Goal: Task Accomplishment & Management: Manage account settings

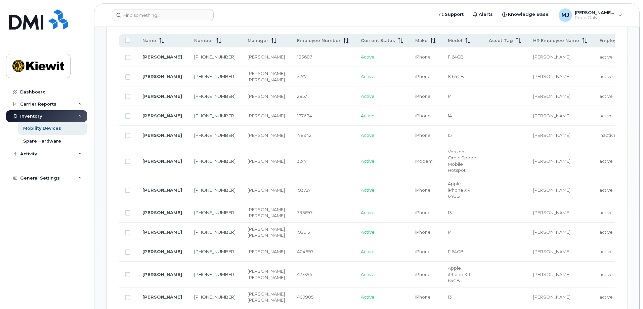
scroll to position [336, 0]
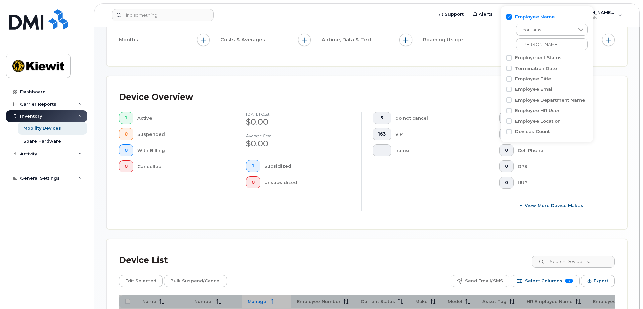
scroll to position [24, 0]
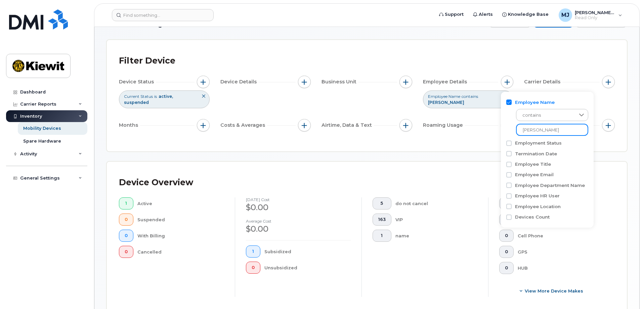
drag, startPoint x: 563, startPoint y: 128, endPoint x: 493, endPoint y: 128, distance: 70.2
click at [493, 128] on body "Support Alerts Knowledge Base [PERSON_NAME] Jupiter Read Only English Français …" at bounding box center [321, 225] width 643 height 498
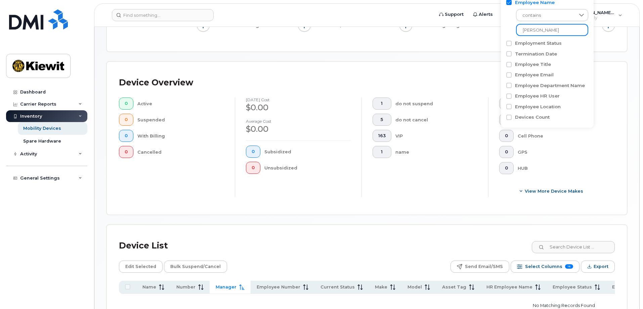
scroll to position [123, 0]
type input "[PERSON_NAME]"
click at [230, 284] on span "Manager" at bounding box center [226, 287] width 21 height 6
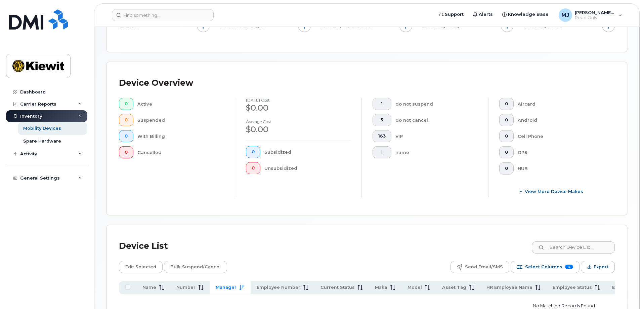
click at [230, 284] on span "Manager" at bounding box center [226, 287] width 21 height 6
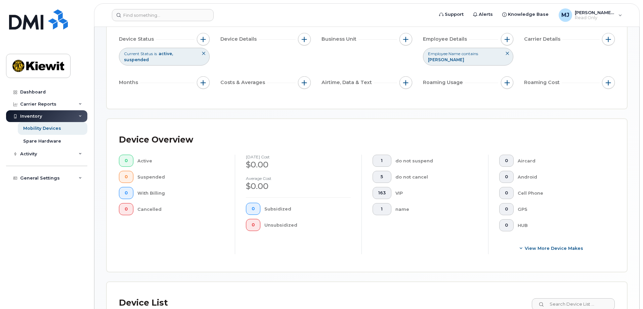
scroll to position [168, 0]
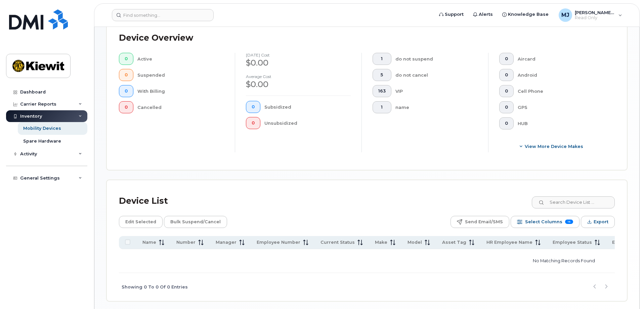
click at [315, 171] on div "Mobility Devices Devices Save Report Export to CSV Filter Device Device Status …" at bounding box center [366, 86] width 521 height 430
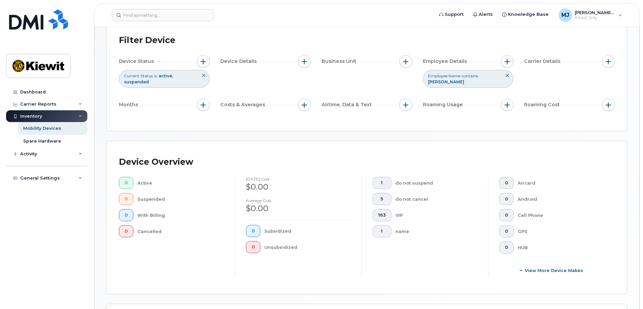
scroll to position [34, 0]
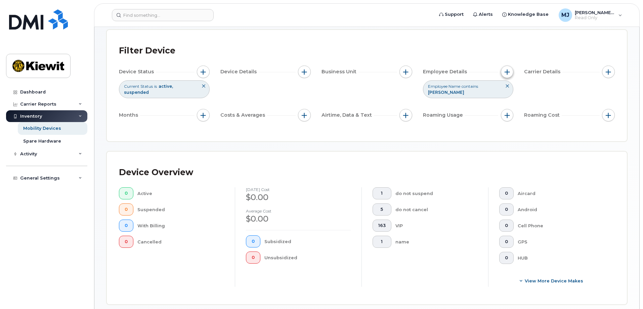
click at [509, 76] on button "button" at bounding box center [507, 72] width 13 height 13
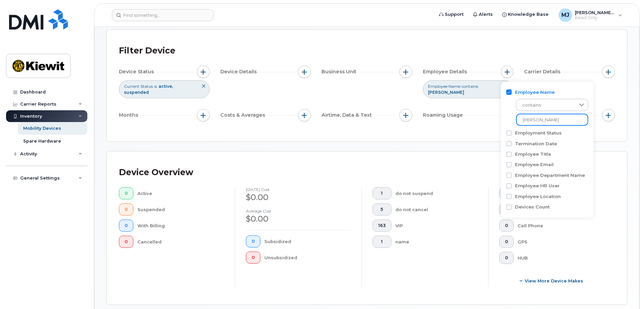
drag, startPoint x: 548, startPoint y: 120, endPoint x: 487, endPoint y: 124, distance: 61.3
click at [487, 124] on body "Support Alerts Knowledge Base [PERSON_NAME] Jupiter Read Only English Français …" at bounding box center [321, 217] width 643 height 503
click at [473, 152] on div "Device Overview 0 Active 0 Suspended 0 With Billing 0 Cancelled [DATE] cost $0.…" at bounding box center [367, 228] width 520 height 153
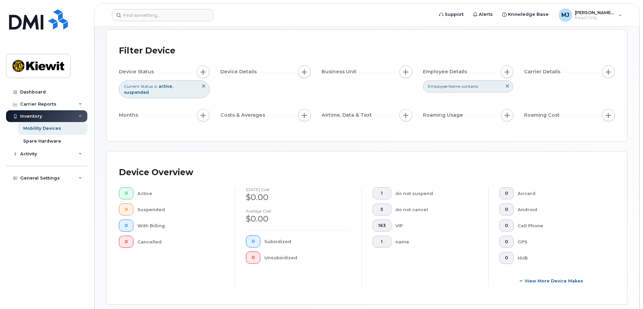
click at [510, 89] on button at bounding box center [507, 86] width 11 height 11
click at [503, 70] on button "button" at bounding box center [507, 72] width 13 height 13
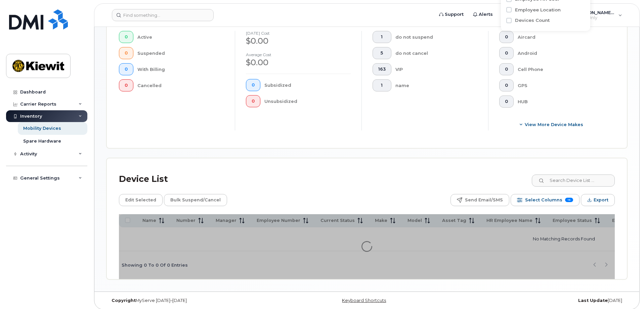
scroll to position [190, 0]
click at [545, 195] on span "Select Columns" at bounding box center [543, 200] width 37 height 10
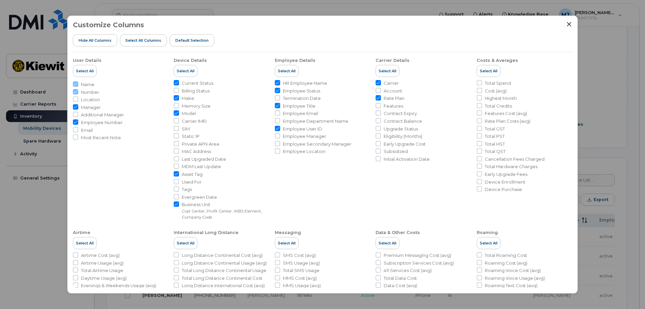
click at [610, 130] on div "Customize Columns Hide All Columns Select all Columns Default Selection User De…" at bounding box center [322, 154] width 645 height 309
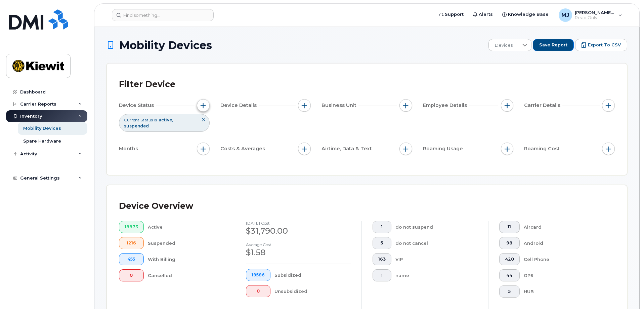
click at [204, 111] on button "button" at bounding box center [203, 105] width 13 height 13
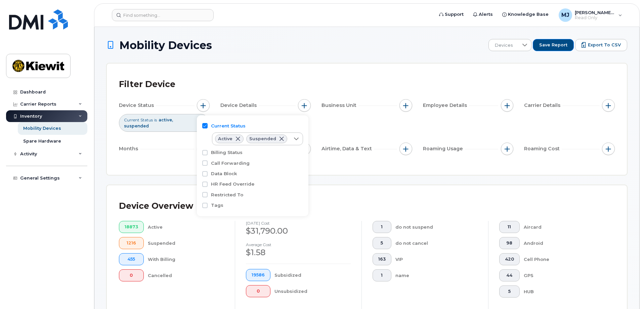
click at [321, 126] on div "Device Status Current Status is active suspended Device Details Business Unit E…" at bounding box center [367, 128] width 496 height 58
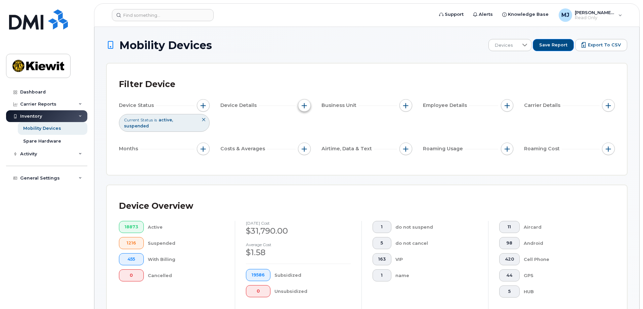
click at [304, 102] on button "button" at bounding box center [304, 105] width 13 height 13
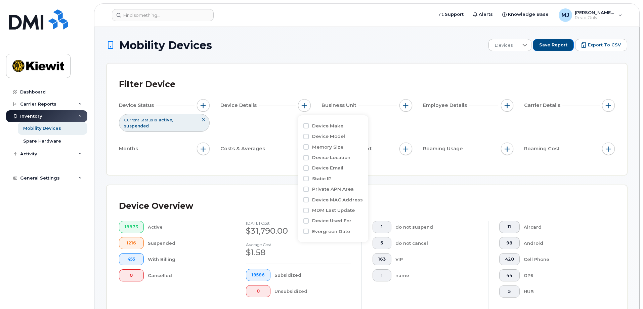
click at [373, 125] on div "Device Status Current Status is active suspended Device Details Business Unit E…" at bounding box center [367, 128] width 496 height 58
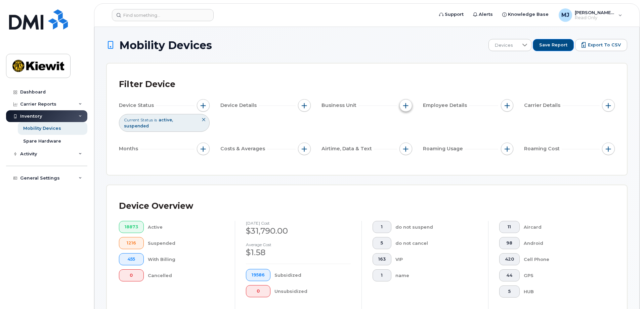
click at [401, 110] on button "button" at bounding box center [405, 105] width 13 height 13
click at [407, 160] on input "WBS Element" at bounding box center [407, 157] width 5 height 5
checkbox input "false"
click at [409, 169] on input "Company Code" at bounding box center [407, 167] width 5 height 5
checkbox input "true"
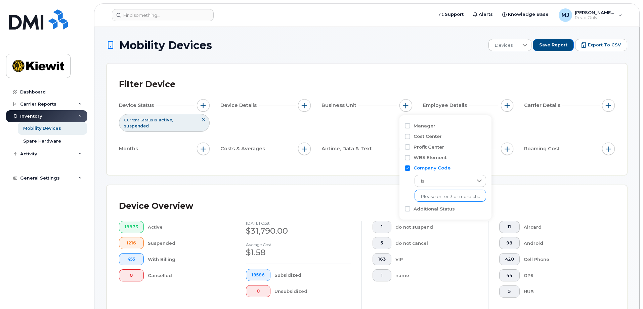
click at [438, 193] on input "text" at bounding box center [450, 196] width 59 height 6
type input "1037"
click at [433, 214] on li "1037" at bounding box center [447, 210] width 65 height 12
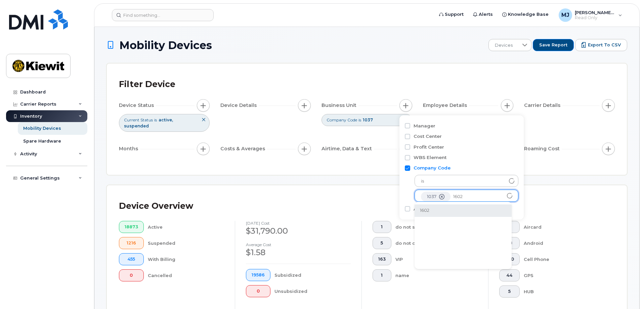
type input "1602"
click at [433, 212] on li "1602" at bounding box center [463, 210] width 97 height 12
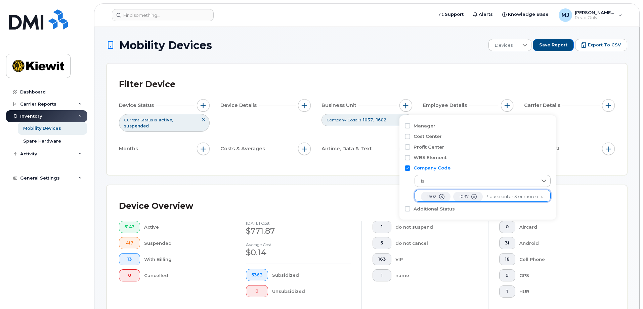
click at [497, 197] on input "text" at bounding box center [514, 196] width 59 height 6
type input "2171"
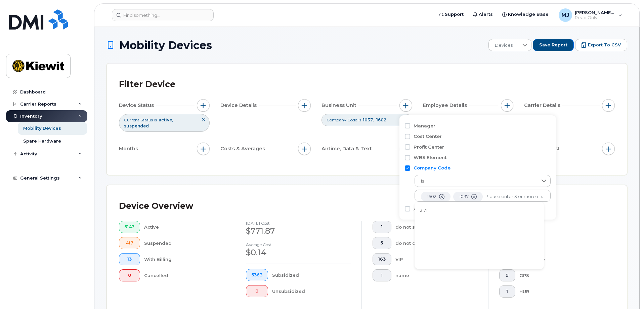
click at [460, 210] on li "2171" at bounding box center [479, 210] width 129 height 12
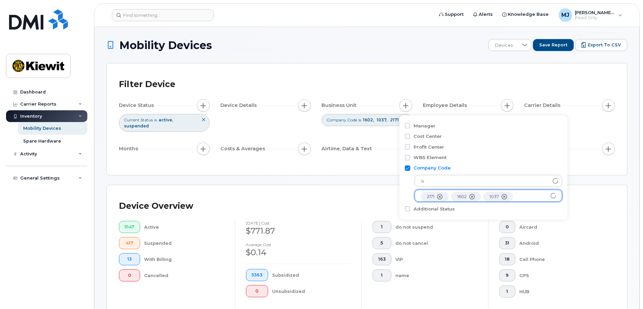
scroll to position [13, 0]
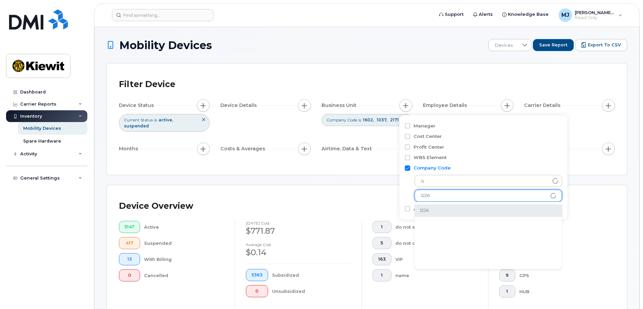
type input "1226"
click at [463, 209] on li "1226" at bounding box center [488, 210] width 147 height 12
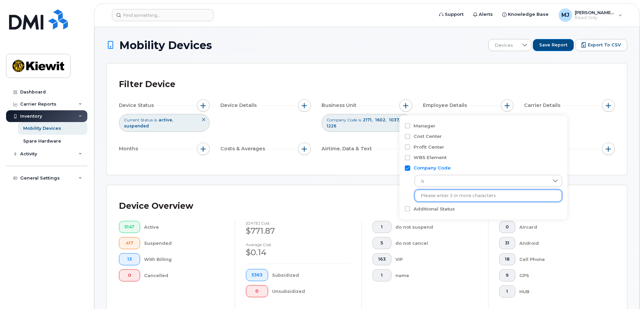
click at [466, 196] on input "text" at bounding box center [488, 195] width 135 height 6
type input "2222"
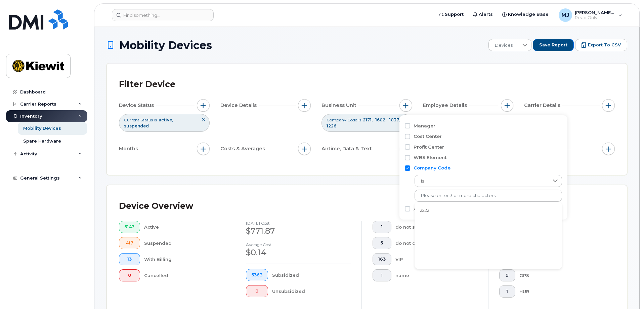
click at [445, 206] on li "2222" at bounding box center [488, 210] width 147 height 12
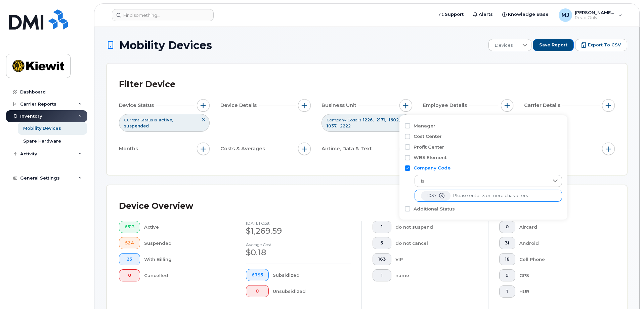
click at [486, 197] on input "text" at bounding box center [504, 195] width 102 height 6
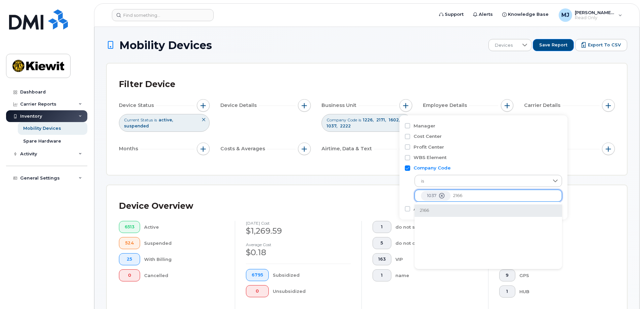
type input "2166"
click at [446, 210] on li "2166" at bounding box center [488, 210] width 147 height 12
type input "2190"
click at [490, 212] on li "2190" at bounding box center [488, 210] width 147 height 12
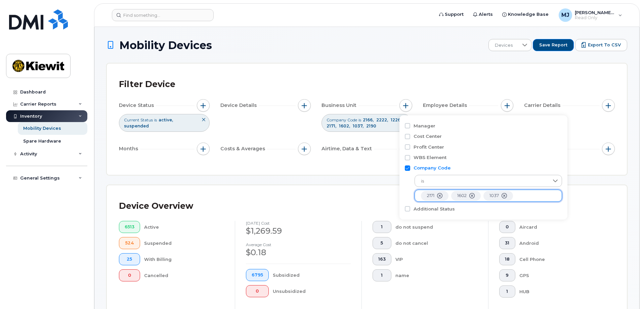
scroll to position [26, 0]
click at [499, 192] on input "text" at bounding box center [488, 195] width 135 height 6
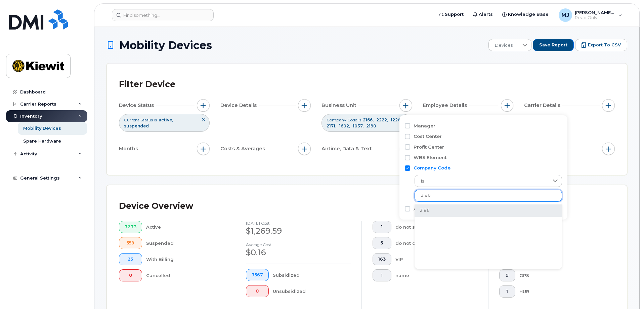
type input "2186"
click at [478, 216] on li "2186" at bounding box center [488, 210] width 147 height 12
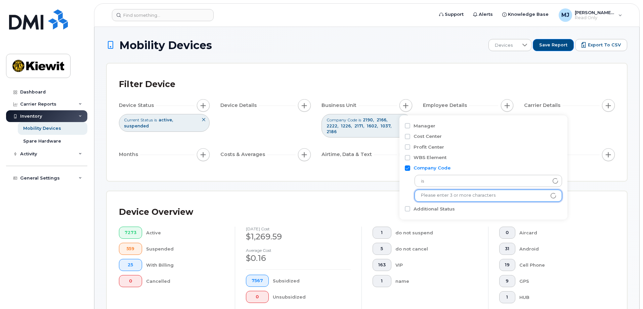
click at [480, 197] on input "text" at bounding box center [488, 195] width 135 height 6
type input "2113"
click at [469, 210] on li "2113" at bounding box center [488, 210] width 147 height 12
type input "1622"
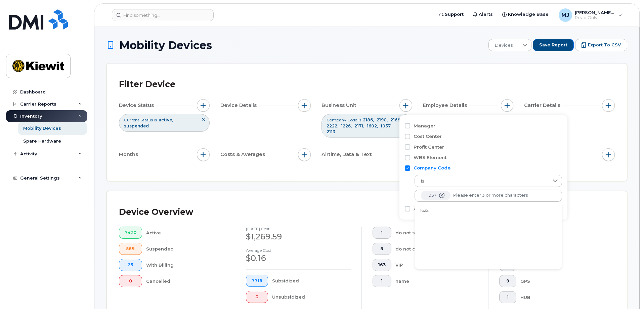
click at [463, 212] on li "1622" at bounding box center [488, 210] width 147 height 12
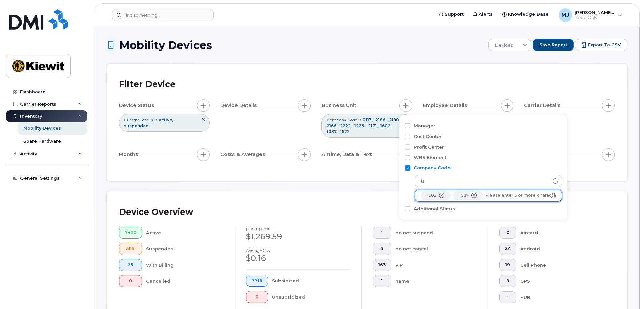
click at [497, 196] on input "text" at bounding box center [520, 195] width 70 height 6
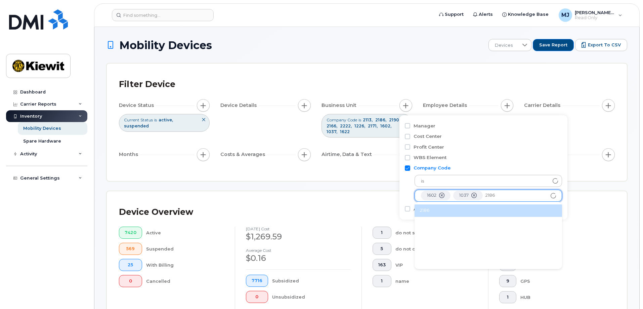
type input "2186"
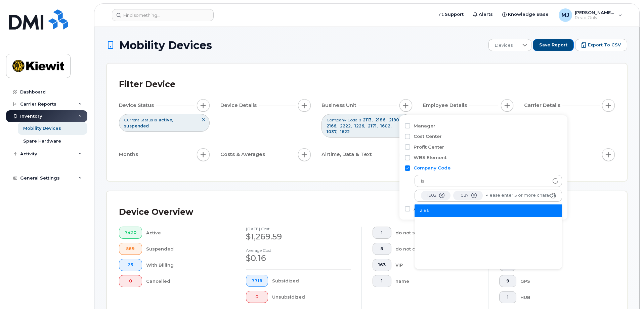
click at [511, 209] on li "2186" at bounding box center [488, 210] width 147 height 12
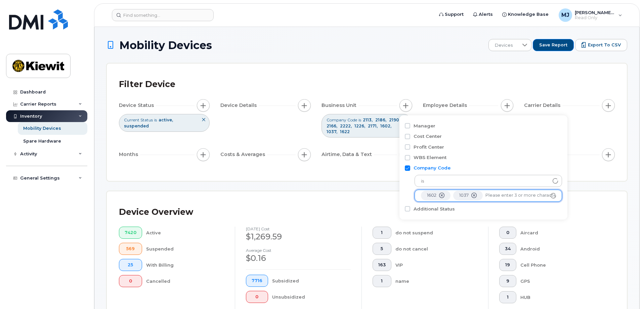
click at [525, 200] on ul "2186 1622 2113 2190 2166 2222 1226 2171 1602 1037" at bounding box center [488, 195] width 147 height 12
click at [520, 197] on input "text" at bounding box center [520, 195] width 70 height 6
type input "1346"
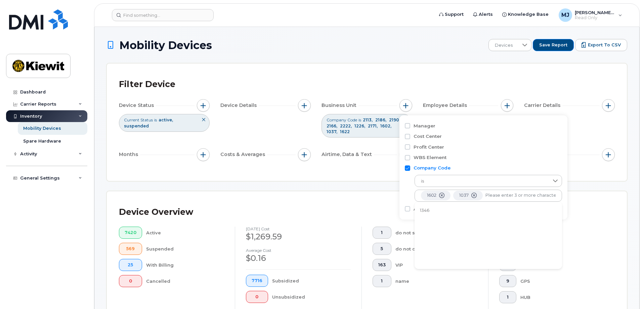
click at [511, 208] on li "1346" at bounding box center [488, 210] width 147 height 12
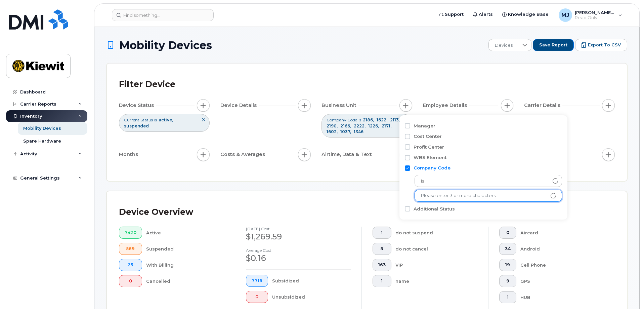
click at [527, 197] on input "text" at bounding box center [488, 195] width 135 height 6
type input "1347"
click at [434, 209] on li "1347" at bounding box center [488, 210] width 147 height 12
click at [473, 196] on input "text" at bounding box center [488, 195] width 135 height 6
type input "1044"
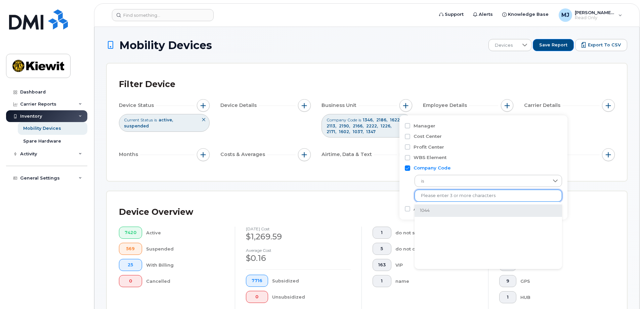
click at [477, 206] on li "1044" at bounding box center [488, 210] width 147 height 12
click at [477, 199] on li at bounding box center [504, 195] width 102 height 10
click at [489, 200] on li at bounding box center [504, 195] width 102 height 10
click at [480, 196] on input "text" at bounding box center [504, 195] width 102 height 6
type input "1052"
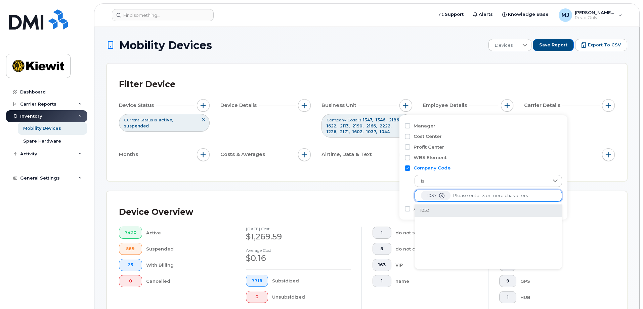
click at [467, 212] on li "1052" at bounding box center [488, 210] width 147 height 12
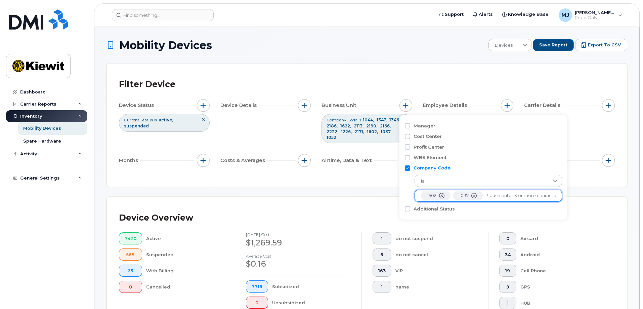
click at [375, 177] on div "Filter Device Device Status Current Status is active suspended Device Details B…" at bounding box center [367, 124] width 520 height 123
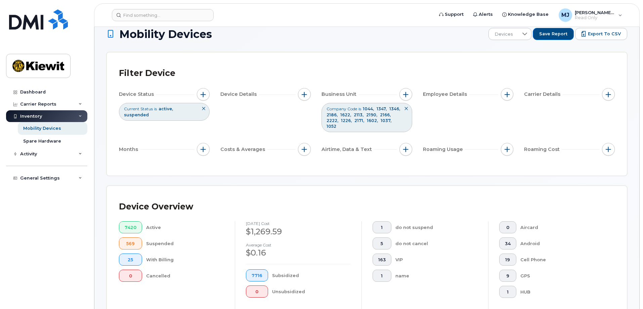
scroll to position [0, 0]
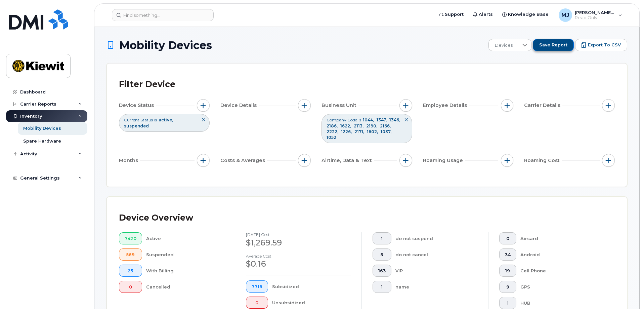
click at [552, 48] on button "Save Report" at bounding box center [553, 45] width 41 height 12
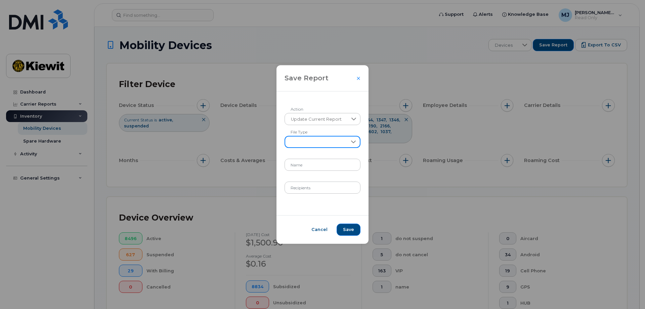
click at [327, 143] on span at bounding box center [316, 142] width 62 height 12
click at [316, 161] on li "XLSX" at bounding box center [322, 160] width 75 height 12
click at [345, 120] on span "Update Current Report" at bounding box center [316, 119] width 63 height 12
click at [342, 136] on li "Create New Report" at bounding box center [323, 137] width 76 height 12
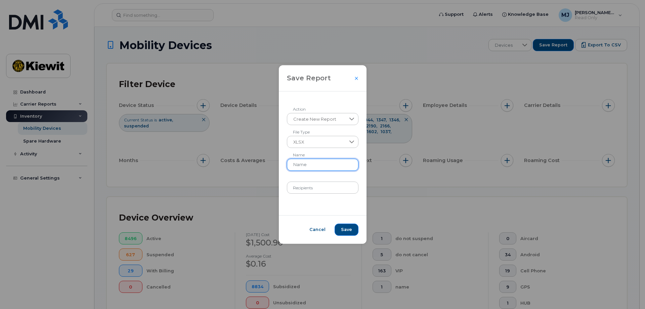
click at [329, 164] on input "Name" at bounding box center [323, 165] width 72 height 12
type input "Small Assets (Devices)"
click at [347, 227] on span "Save" at bounding box center [346, 229] width 11 height 6
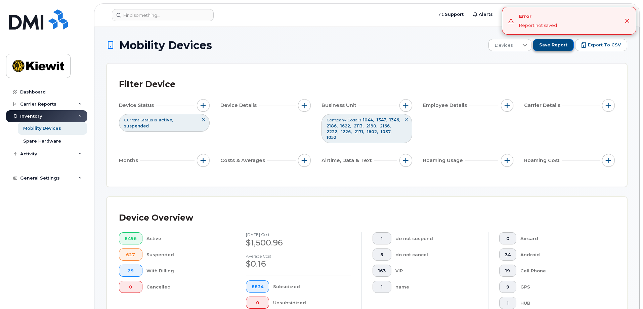
click at [560, 47] on span "Save Report" at bounding box center [553, 45] width 28 height 6
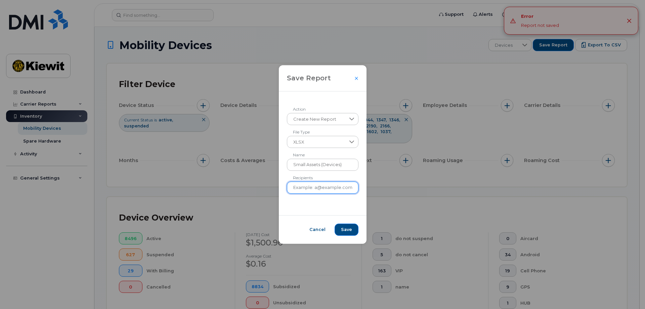
click at [325, 187] on input "Recipients" at bounding box center [323, 187] width 72 height 12
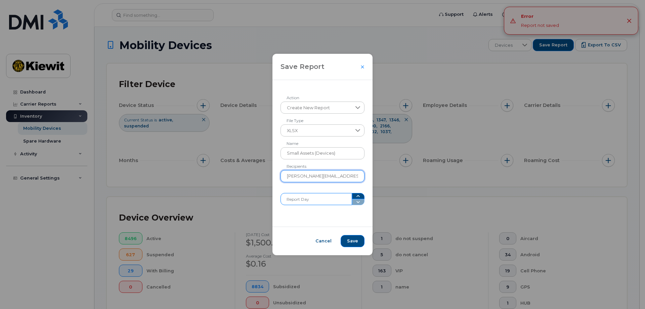
type input "[PERSON_NAME][EMAIL_ADDRESS][PERSON_NAME][DOMAIN_NAME]"
click at [326, 201] on input "Report Day" at bounding box center [317, 199] width 72 height 12
click at [355, 195] on icon "button" at bounding box center [357, 195] width 5 height 5
click at [354, 203] on span at bounding box center [358, 199] width 13 height 12
click at [354, 201] on span at bounding box center [358, 199] width 13 height 12
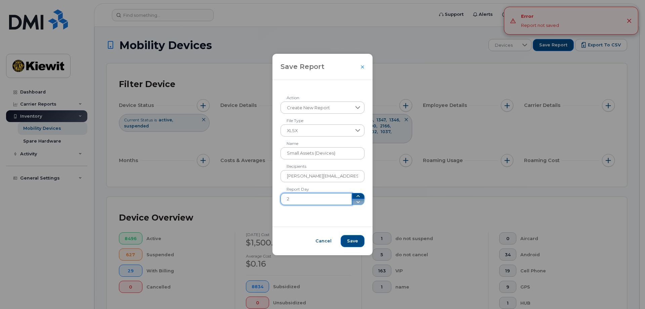
click at [352, 197] on button "button" at bounding box center [358, 196] width 13 height 6
type input "3"
click at [352, 197] on button "button" at bounding box center [358, 196] width 13 height 6
drag, startPoint x: 318, startPoint y: 203, endPoint x: 290, endPoint y: 203, distance: 28.9
click at [290, 203] on input "3" at bounding box center [317, 199] width 72 height 12
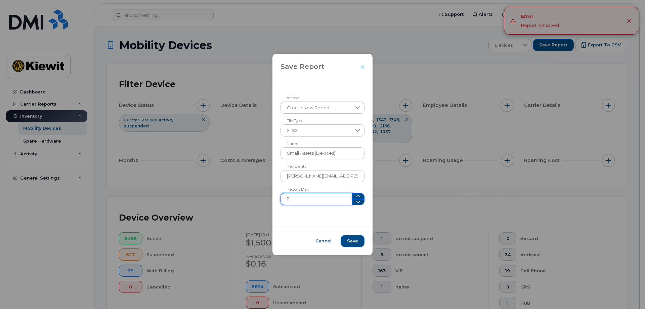
click at [355, 195] on icon "button" at bounding box center [357, 195] width 5 height 5
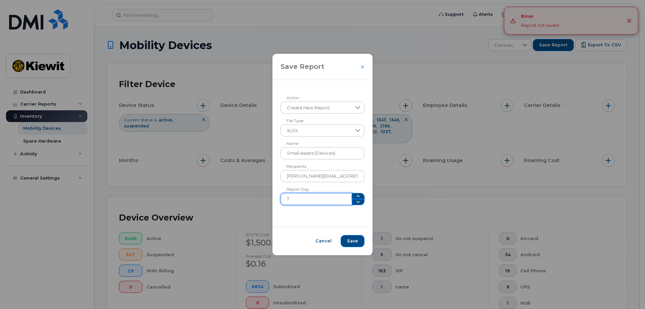
click at [355, 195] on icon "button" at bounding box center [357, 195] width 5 height 5
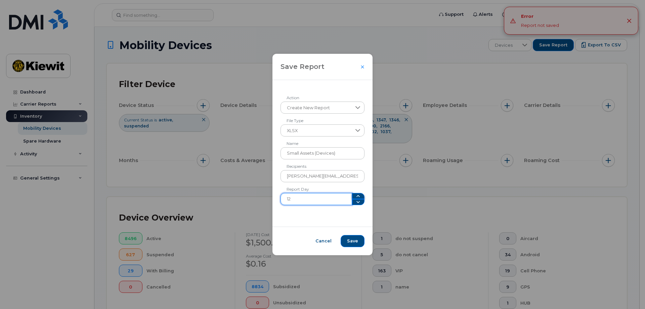
click at [355, 195] on icon "button" at bounding box center [357, 195] width 5 height 5
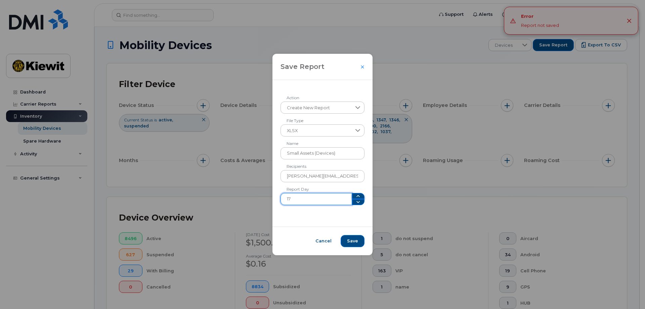
click at [355, 195] on icon "button" at bounding box center [357, 195] width 5 height 5
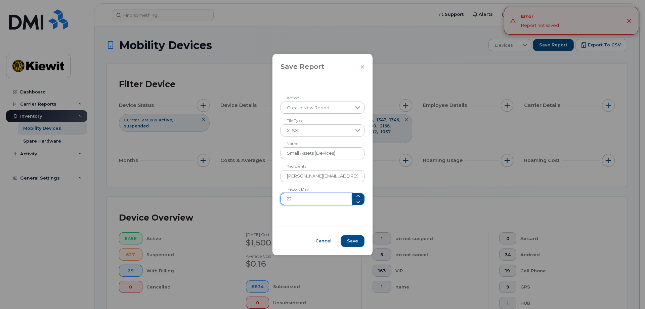
click at [355, 195] on icon "button" at bounding box center [357, 195] width 5 height 5
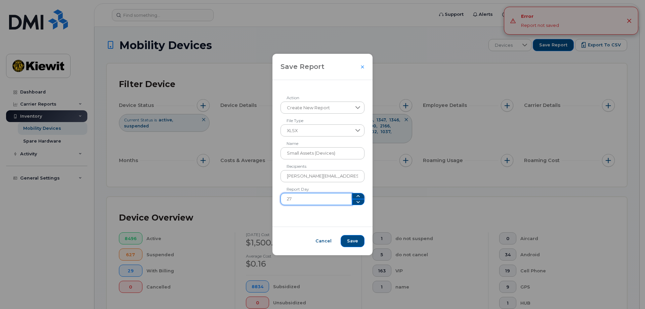
click at [355, 195] on icon "button" at bounding box center [357, 195] width 5 height 5
click at [353, 195] on span at bounding box center [358, 199] width 13 height 12
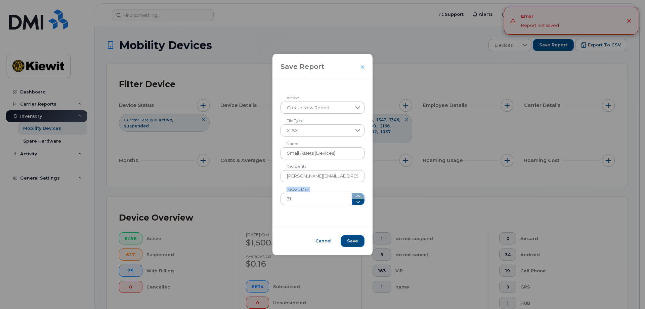
click at [353, 195] on span at bounding box center [358, 199] width 13 height 12
click at [355, 204] on icon "button" at bounding box center [357, 201] width 5 height 5
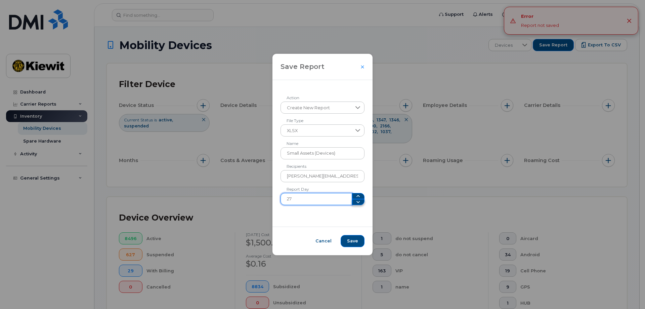
click at [355, 204] on icon "button" at bounding box center [357, 201] width 5 height 5
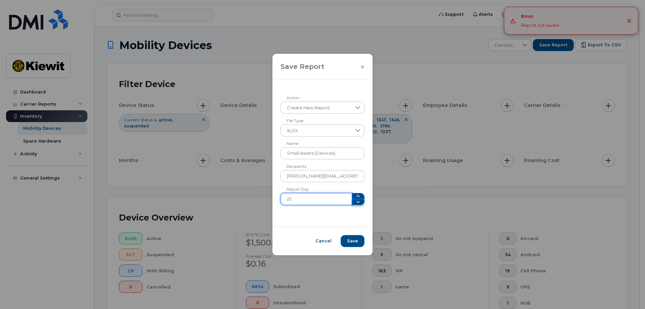
click at [355, 204] on icon "button" at bounding box center [357, 201] width 5 height 5
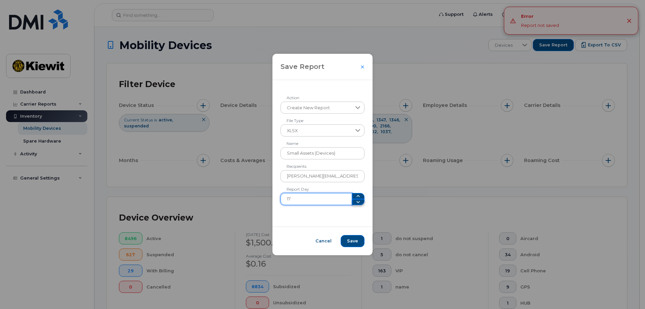
click at [355, 204] on icon "button" at bounding box center [357, 201] width 5 height 5
type input "15"
click at [355, 204] on icon "button" at bounding box center [357, 201] width 5 height 5
click at [357, 241] on button "Save" at bounding box center [353, 241] width 24 height 12
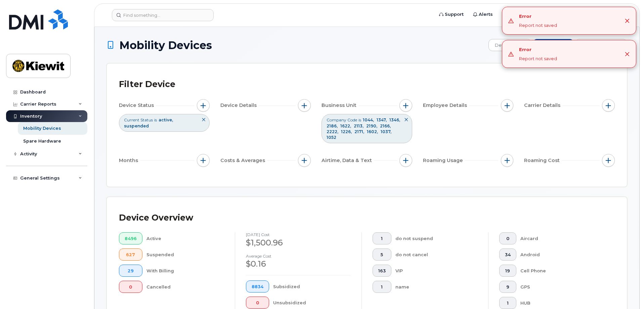
click at [628, 56] on icon "Close" at bounding box center [627, 53] width 5 height 5
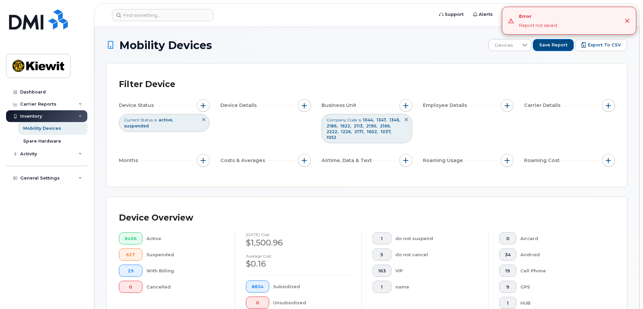
click at [628, 17] on div "Error Report not saved" at bounding box center [569, 20] width 134 height 27
click at [627, 20] on icon "Close" at bounding box center [627, 20] width 4 height 4
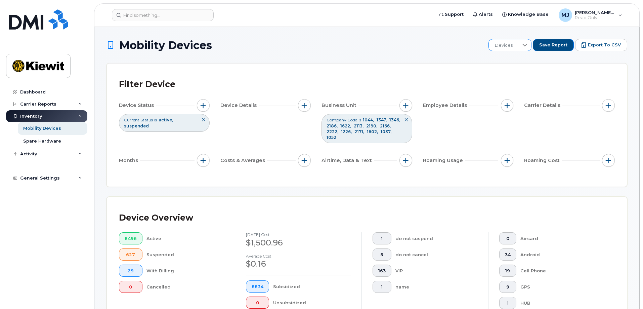
click at [527, 46] on icon at bounding box center [524, 44] width 5 height 5
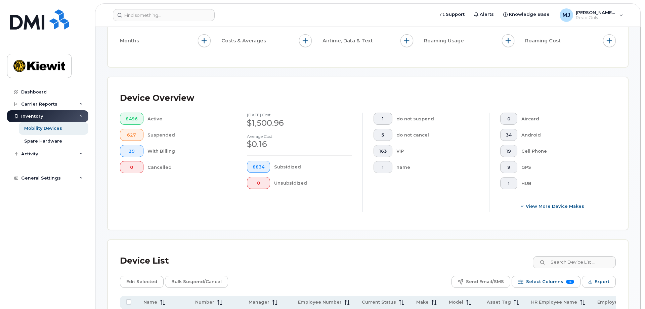
scroll to position [220, 0]
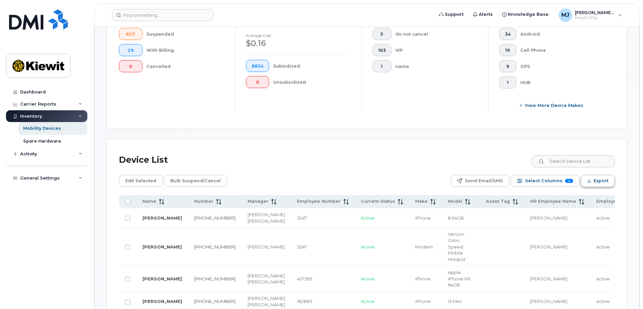
click at [597, 177] on span "Export" at bounding box center [601, 181] width 15 height 10
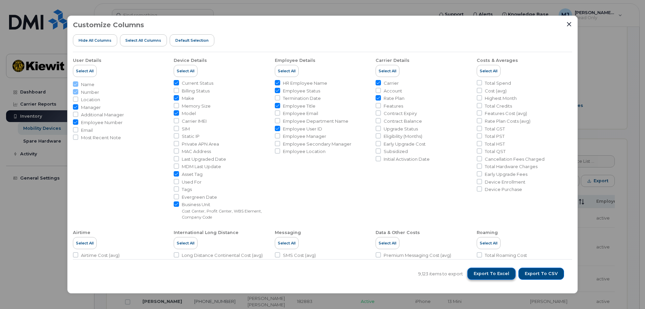
click at [498, 278] on button "Export to Excel" at bounding box center [491, 273] width 48 height 12
